Goal: Task Accomplishment & Management: Use online tool/utility

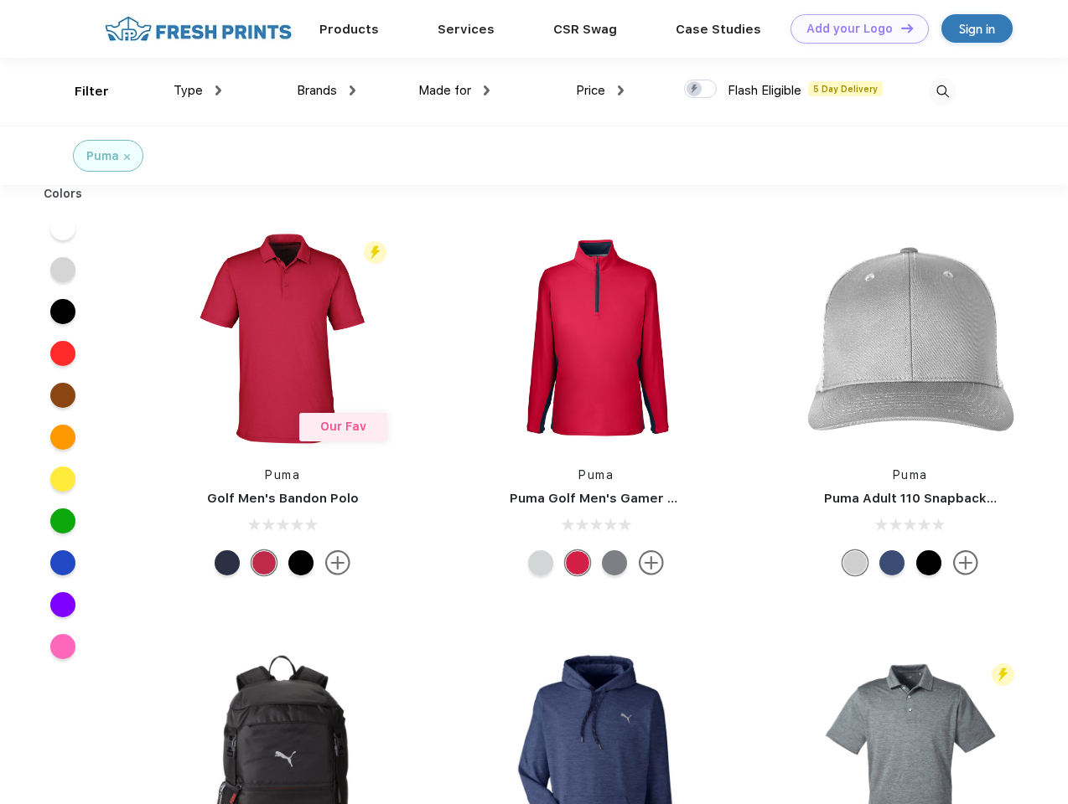
click at [853, 28] on link "Add your Logo Design Tool" at bounding box center [859, 28] width 138 height 29
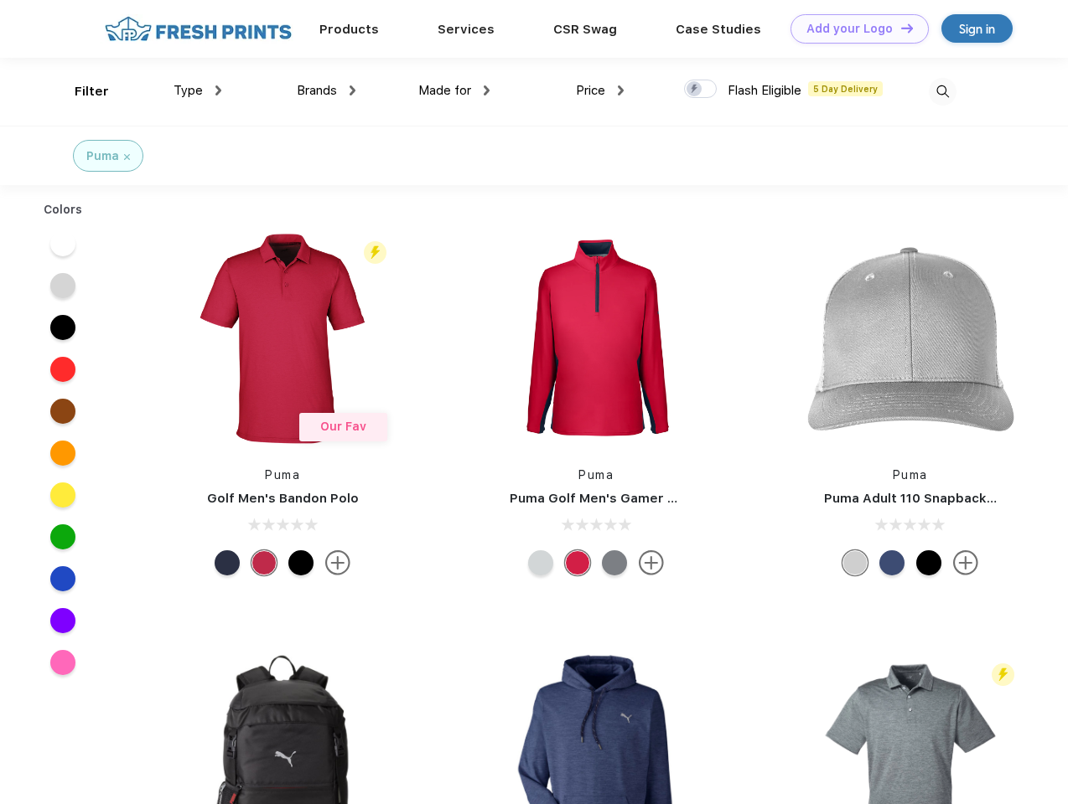
click at [0, 0] on div "Design Tool" at bounding box center [0, 0] width 0 height 0
click at [899, 28] on link "Add your Logo Design Tool" at bounding box center [859, 28] width 138 height 29
click at [80, 91] on div "Filter" at bounding box center [92, 91] width 34 height 19
click at [198, 91] on span "Type" at bounding box center [187, 90] width 29 height 15
click at [326, 91] on span "Brands" at bounding box center [317, 90] width 40 height 15
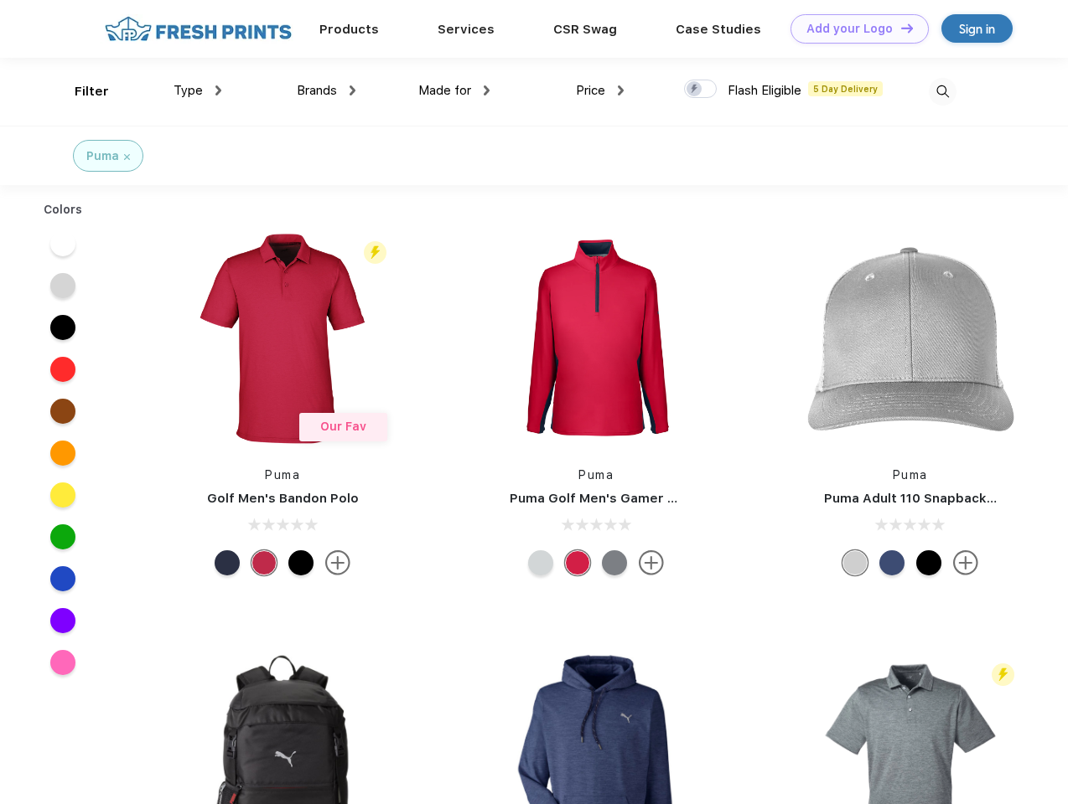
click at [454, 91] on span "Made for" at bounding box center [444, 90] width 53 height 15
click at [600, 91] on span "Price" at bounding box center [590, 90] width 29 height 15
click at [701, 90] on div at bounding box center [700, 89] width 33 height 18
click at [695, 90] on input "checkbox" at bounding box center [689, 84] width 11 height 11
click at [942, 91] on img at bounding box center [943, 92] width 28 height 28
